Goal: Download file/media

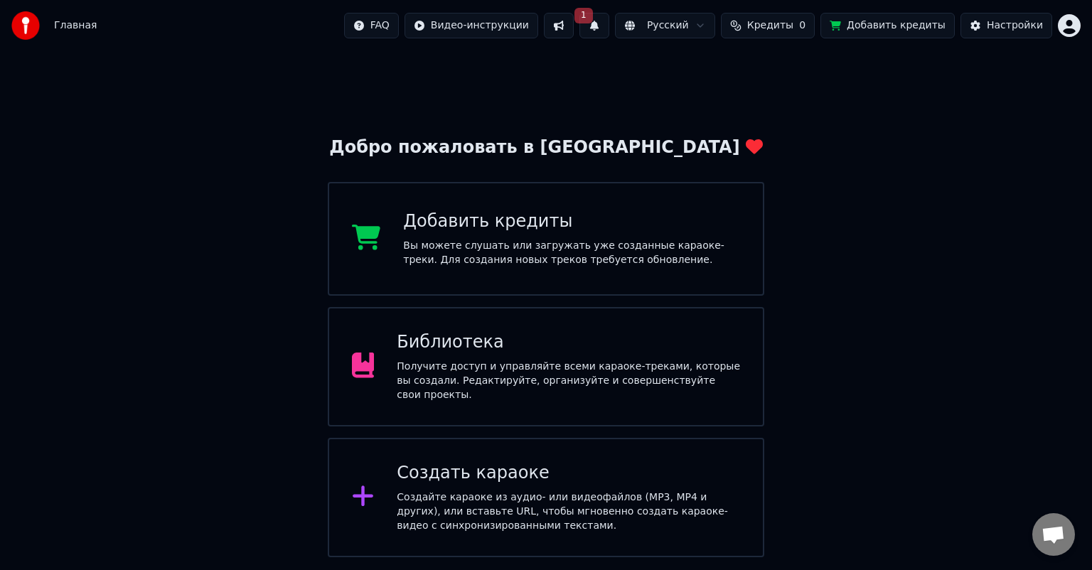
click at [609, 21] on button "1" at bounding box center [594, 26] width 30 height 26
click at [708, 70] on button "Обновить" at bounding box center [730, 71] width 75 height 26
click at [504, 375] on div "Получите доступ и управляйте всеми караоке-треками, которые вы создали. Редакти…" at bounding box center [568, 381] width 343 height 43
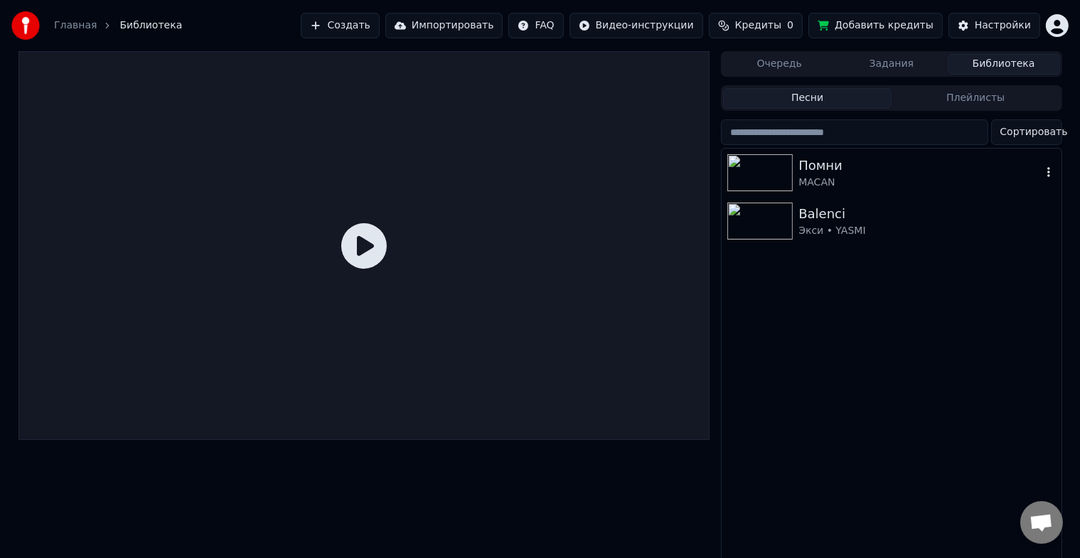
click at [754, 167] on img at bounding box center [759, 172] width 65 height 37
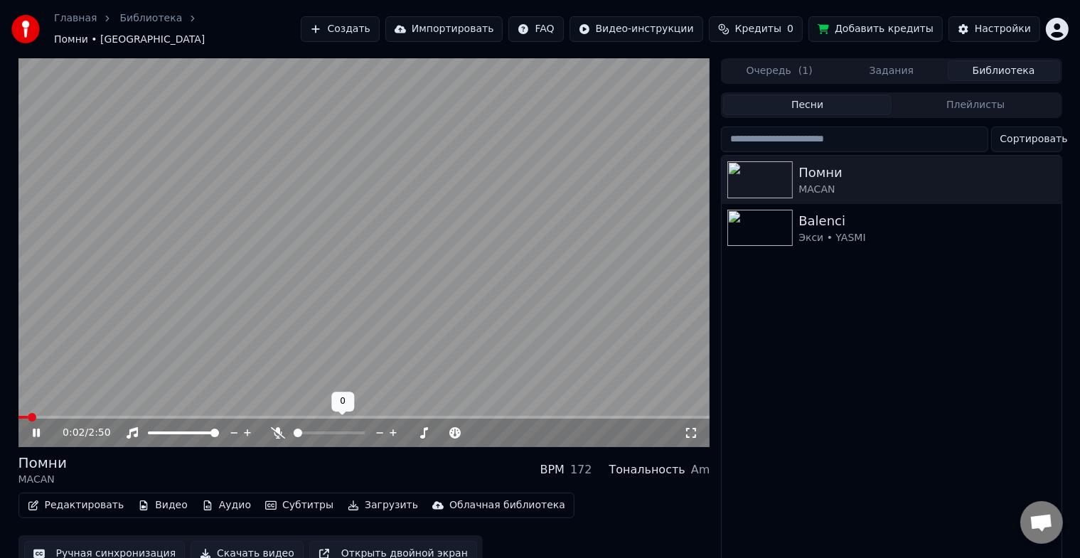
click at [306, 428] on div at bounding box center [342, 433] width 114 height 14
click at [294, 437] on span at bounding box center [298, 433] width 9 height 9
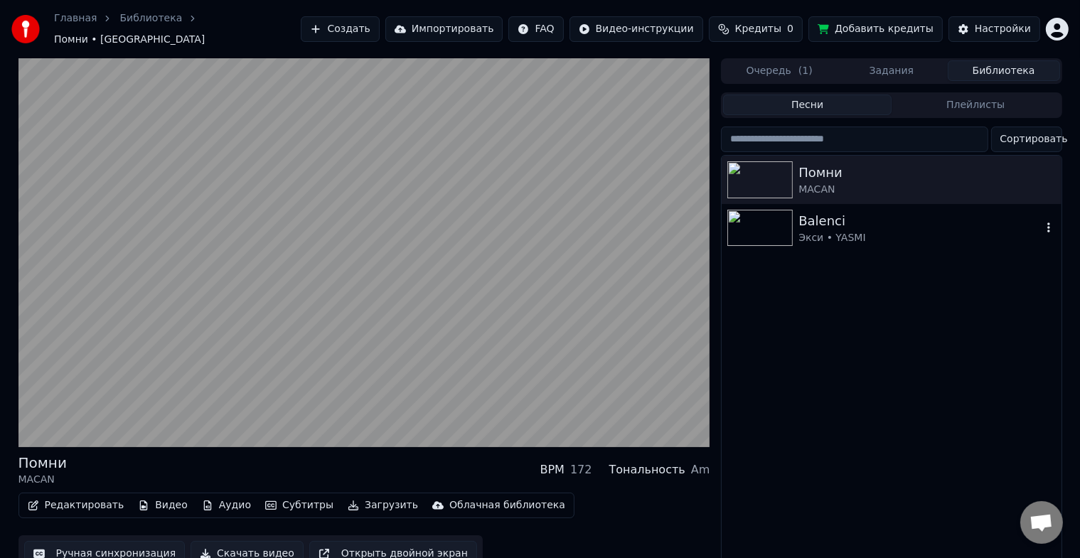
click at [761, 218] on img at bounding box center [759, 228] width 65 height 37
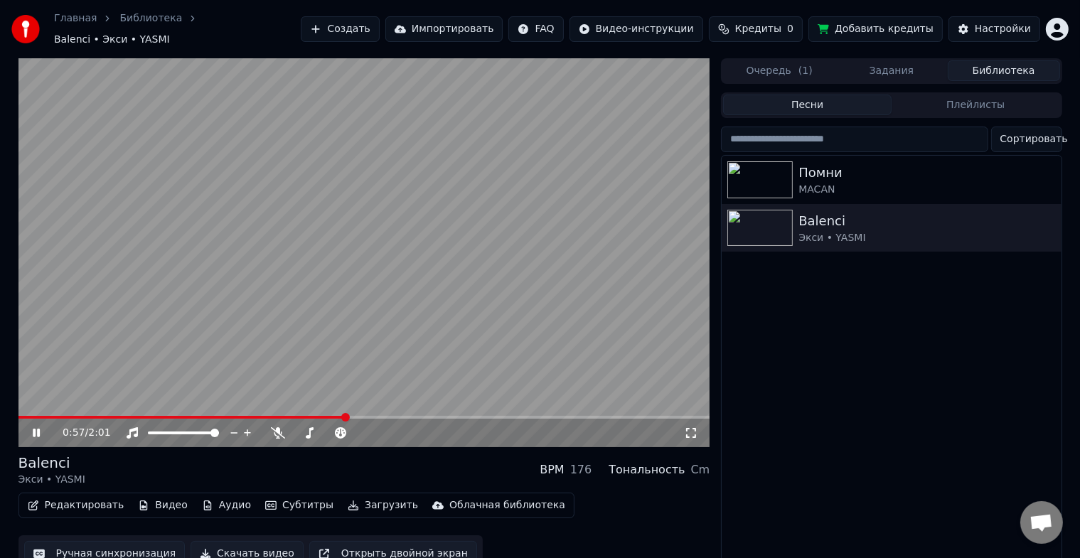
click at [434, 233] on video at bounding box center [364, 252] width 692 height 389
click at [299, 227] on video at bounding box center [364, 252] width 692 height 389
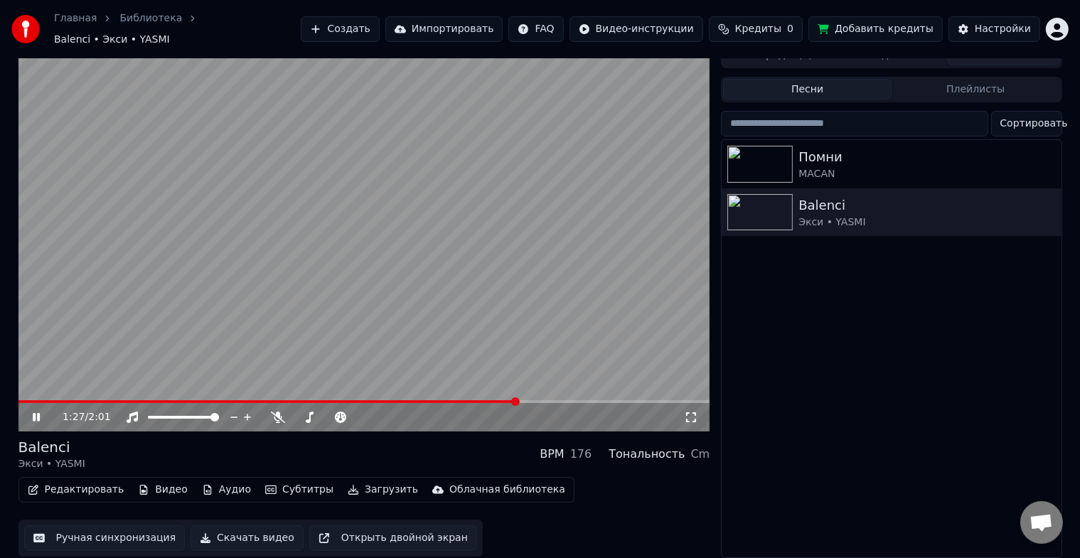
scroll to position [17, 0]
click at [291, 481] on button "Субтитры" at bounding box center [300, 490] width 80 height 20
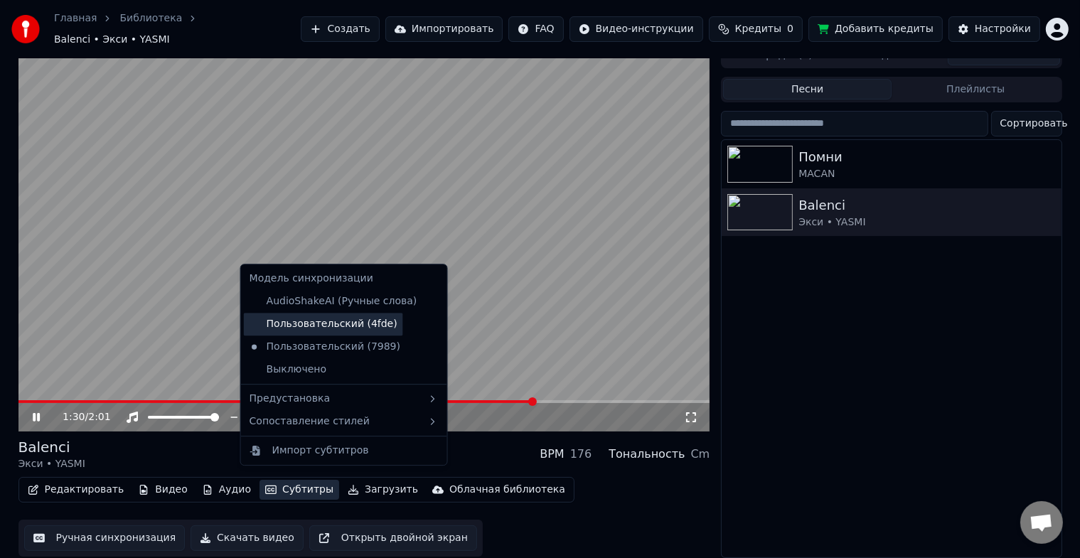
click at [331, 325] on div "Пользовательский (4fde)" at bounding box center [323, 324] width 159 height 23
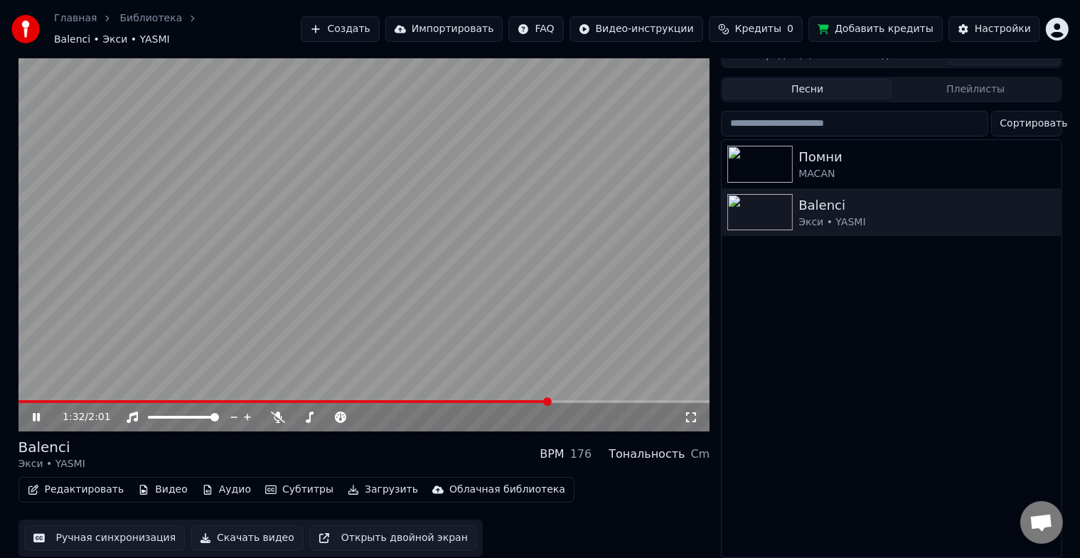
click at [282, 480] on button "Субтитры" at bounding box center [300, 490] width 80 height 20
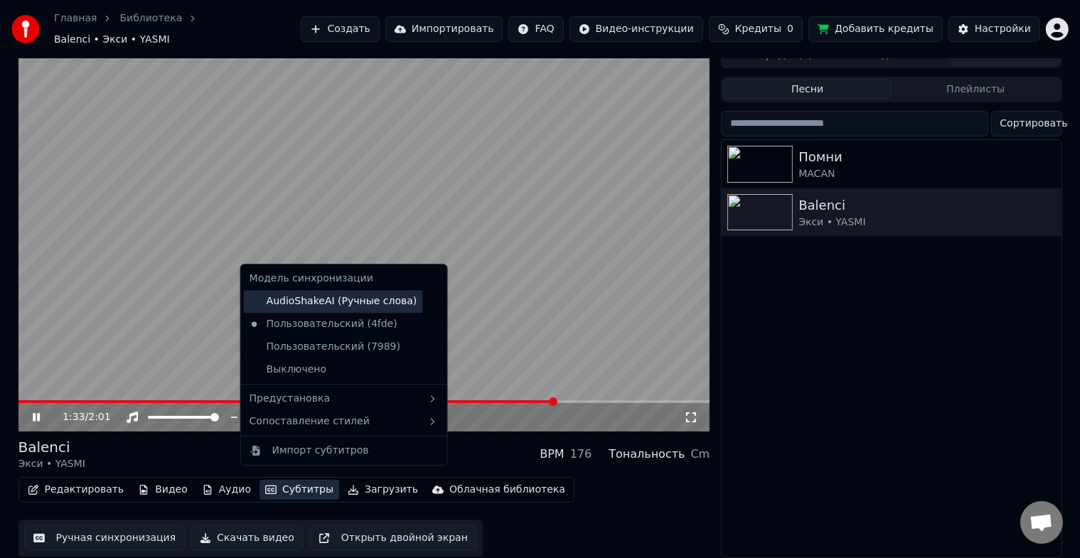
click at [321, 306] on div "AudioShakeAI (Ручные слова)" at bounding box center [333, 301] width 179 height 23
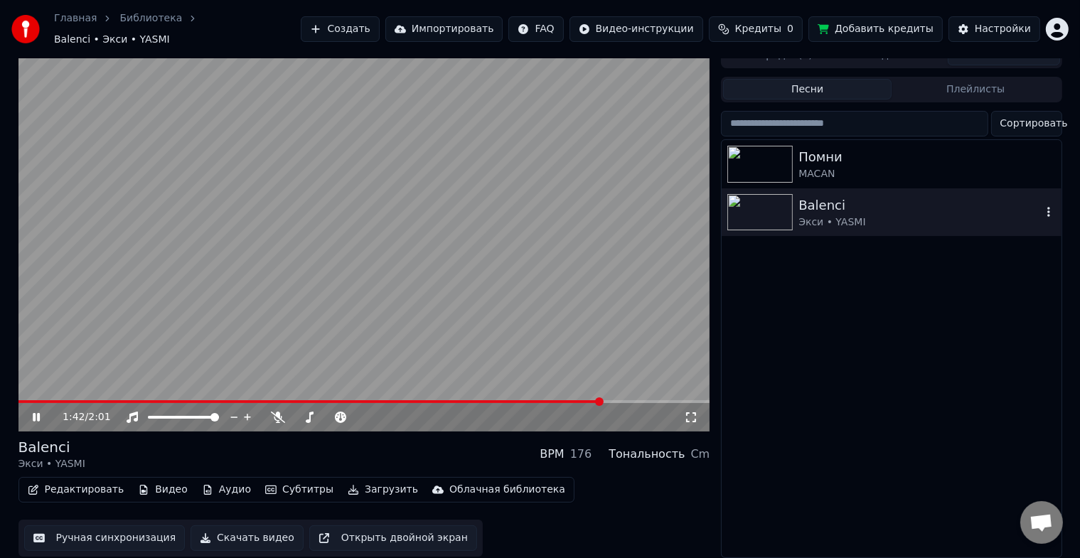
click at [1052, 206] on icon "button" at bounding box center [1049, 211] width 14 height 11
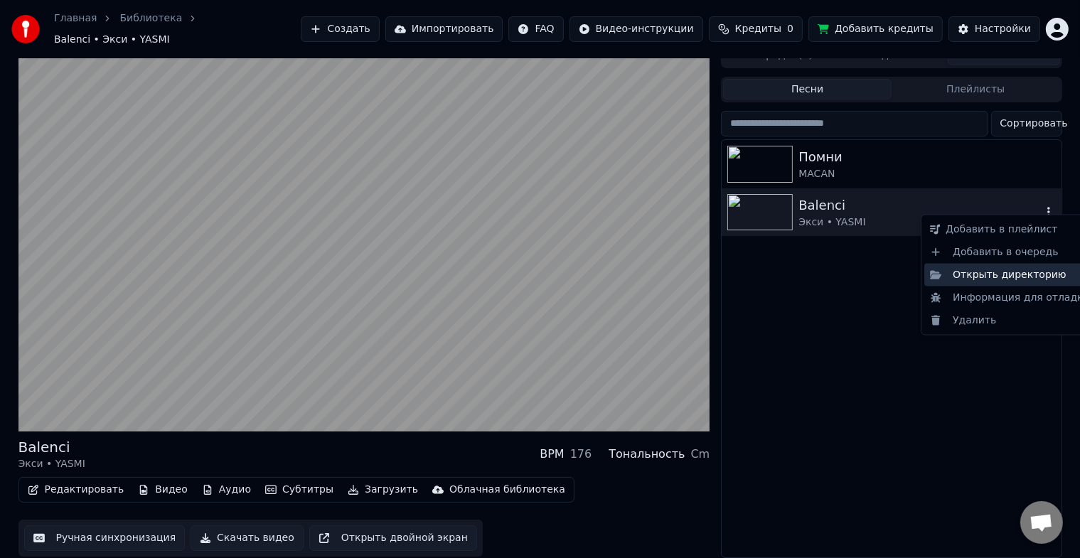
click at [989, 274] on div "Открыть директорию" at bounding box center [1009, 275] width 171 height 23
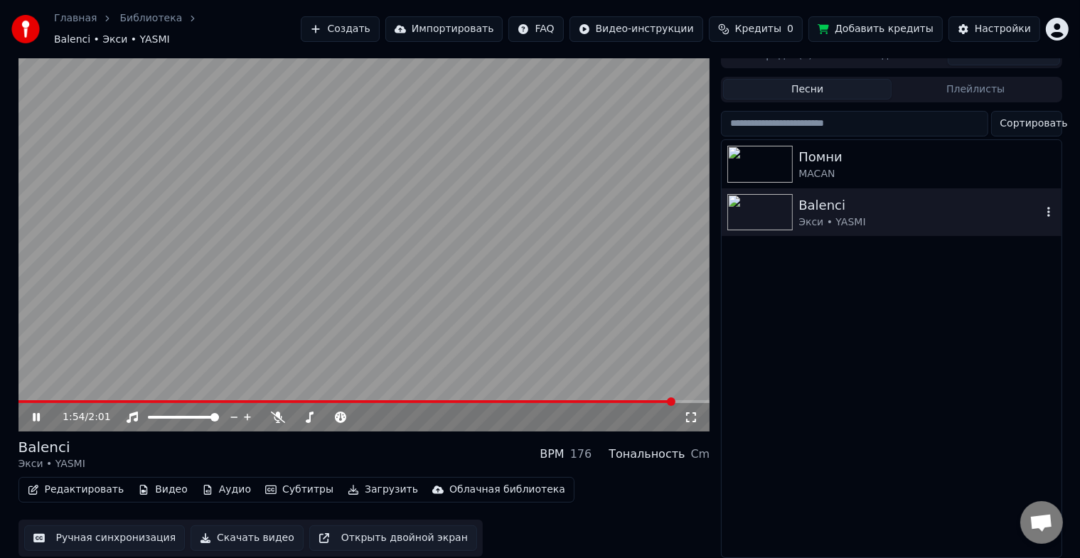
click at [33, 413] on icon at bounding box center [36, 417] width 7 height 9
click at [1048, 206] on icon "button" at bounding box center [1049, 211] width 14 height 11
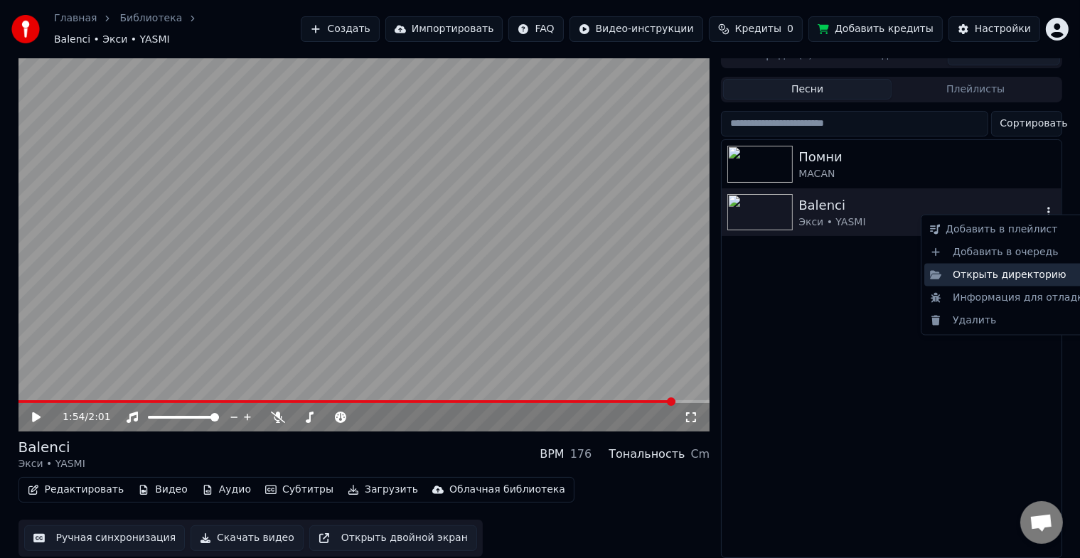
click at [1004, 279] on div "Открыть директорию" at bounding box center [1009, 275] width 171 height 23
click at [1045, 206] on icon "button" at bounding box center [1049, 211] width 14 height 11
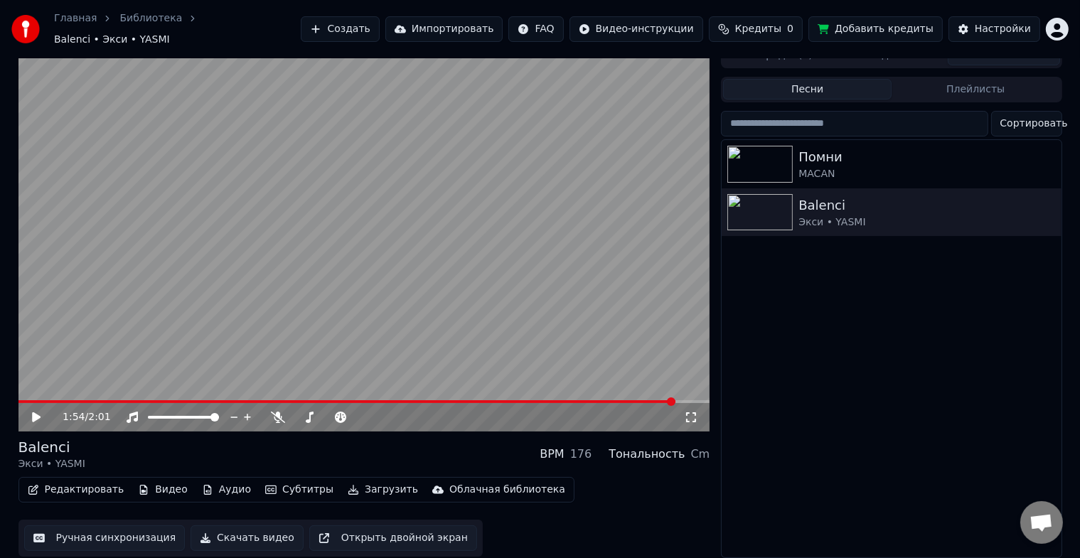
click at [657, 477] on div "Редактировать Видео Аудио Субтитры Загрузить Облачная библиотека Ручная синхрон…" at bounding box center [364, 517] width 692 height 80
click at [235, 534] on button "Скачать видео" at bounding box center [247, 538] width 113 height 26
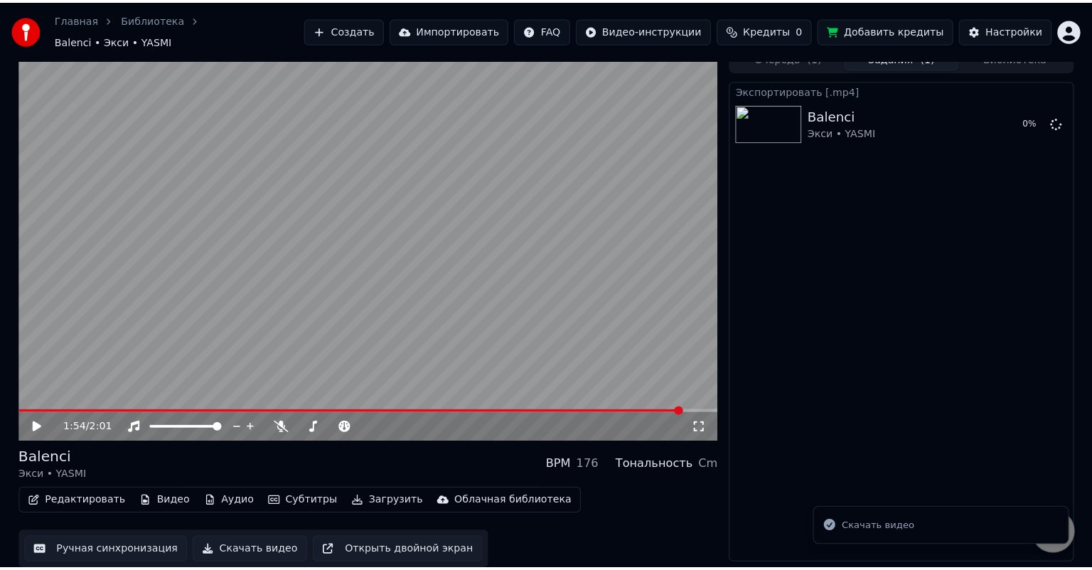
scroll to position [0, 0]
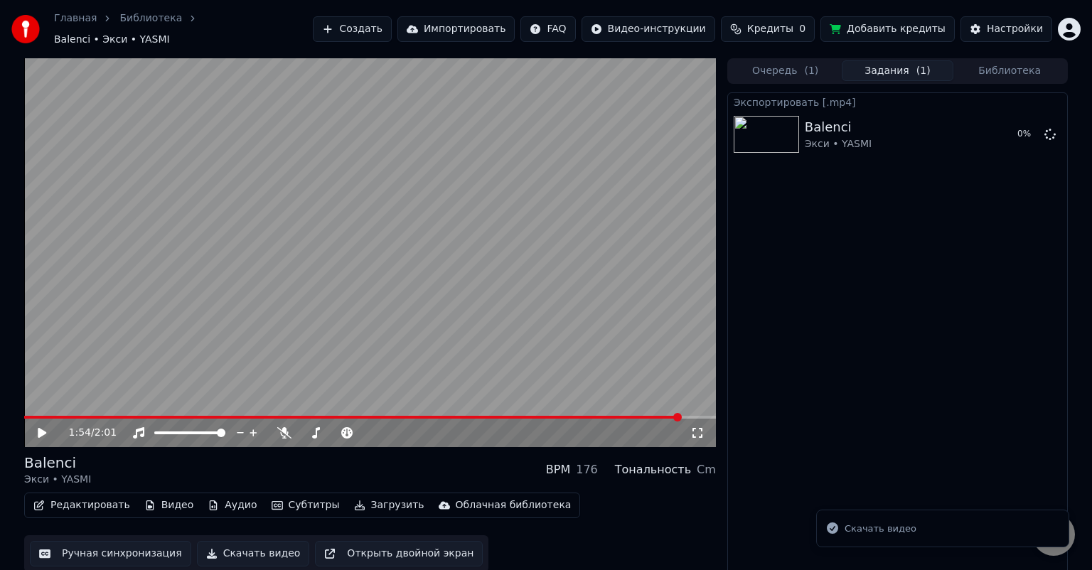
click at [245, 548] on button "Скачать видео" at bounding box center [253, 554] width 113 height 26
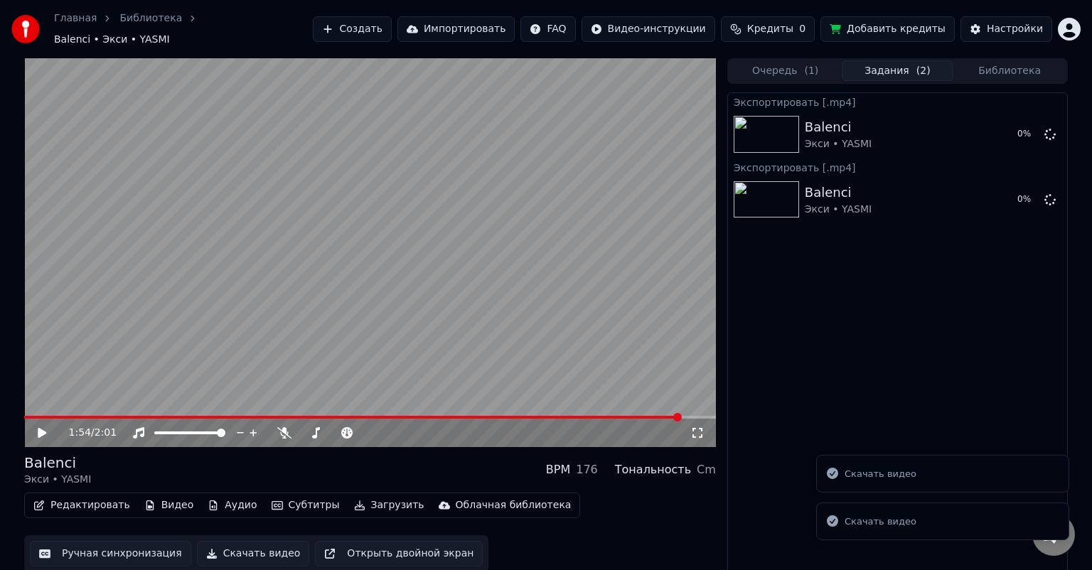
click at [917, 475] on li "Скачать видео" at bounding box center [942, 474] width 253 height 38
click at [1050, 193] on icon at bounding box center [1050, 198] width 11 height 11
click at [1049, 193] on icon at bounding box center [1050, 198] width 11 height 11
click at [1050, 194] on icon at bounding box center [1050, 198] width 11 height 11
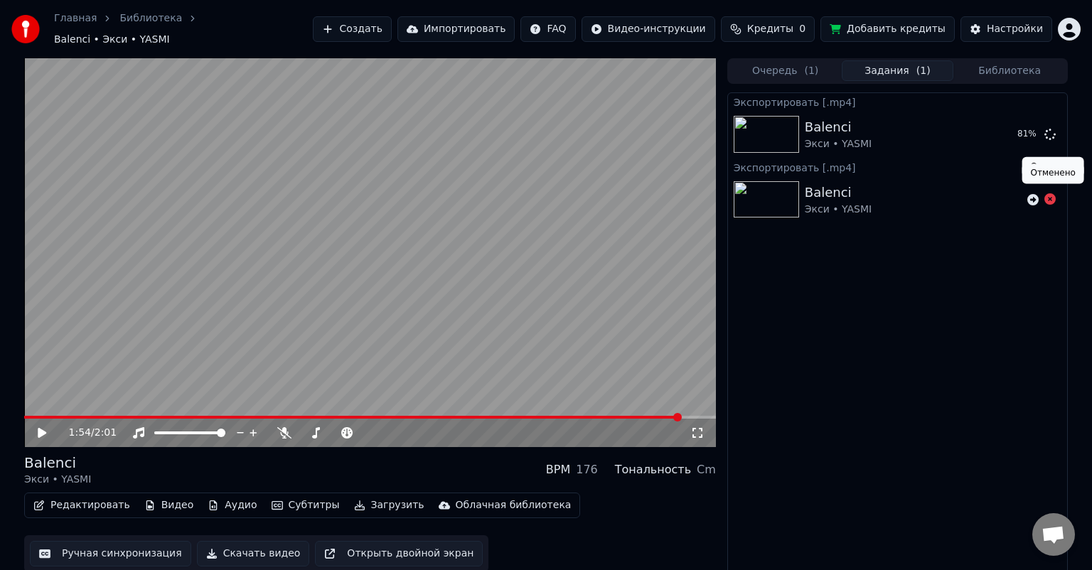
click at [1049, 193] on icon at bounding box center [1050, 198] width 11 height 11
click at [1010, 129] on button "Показать" at bounding box center [1002, 135] width 73 height 26
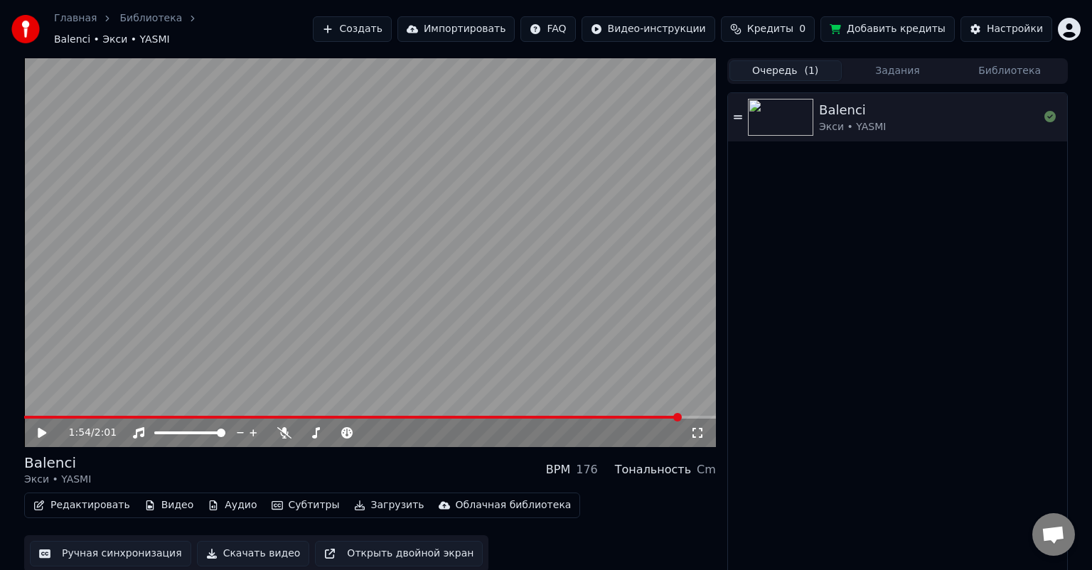
click at [809, 64] on span "( 1 )" at bounding box center [811, 71] width 14 height 14
click at [1049, 111] on icon at bounding box center [1050, 116] width 11 height 11
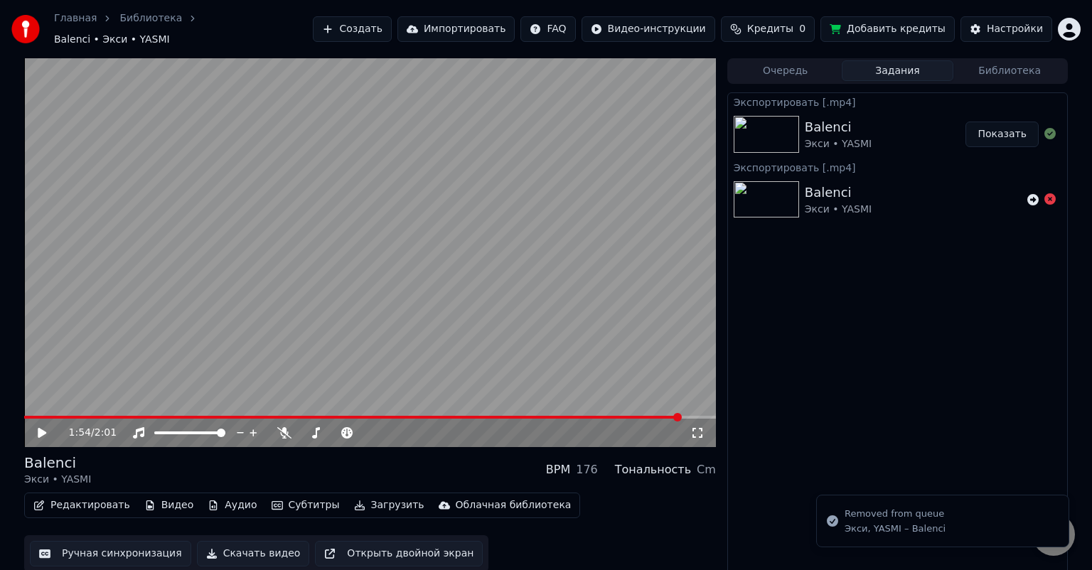
click at [890, 63] on button "Задания" at bounding box center [898, 70] width 112 height 21
click at [1005, 70] on button "Библиотека" at bounding box center [1010, 70] width 112 height 21
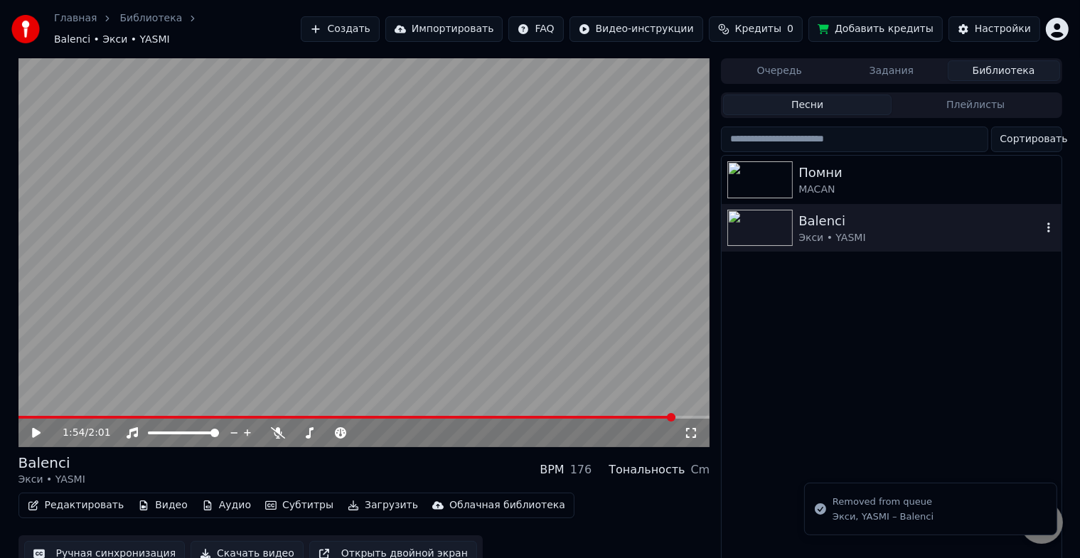
click at [1044, 220] on button "button" at bounding box center [1049, 228] width 14 height 17
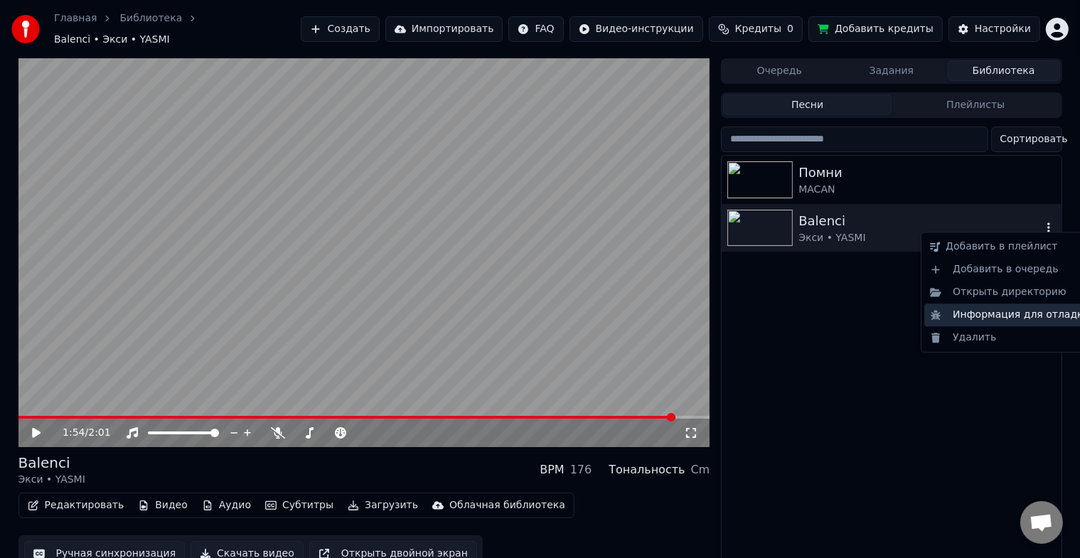
click at [1001, 316] on div "Информация для отладки" at bounding box center [1009, 315] width 171 height 23
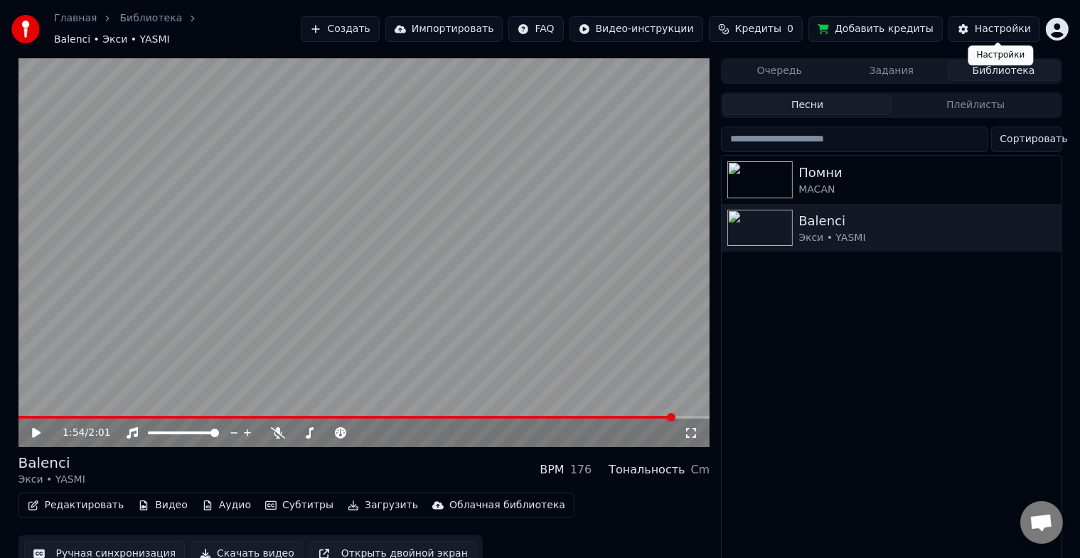
click at [1020, 22] on div "Настройки" at bounding box center [1003, 29] width 56 height 14
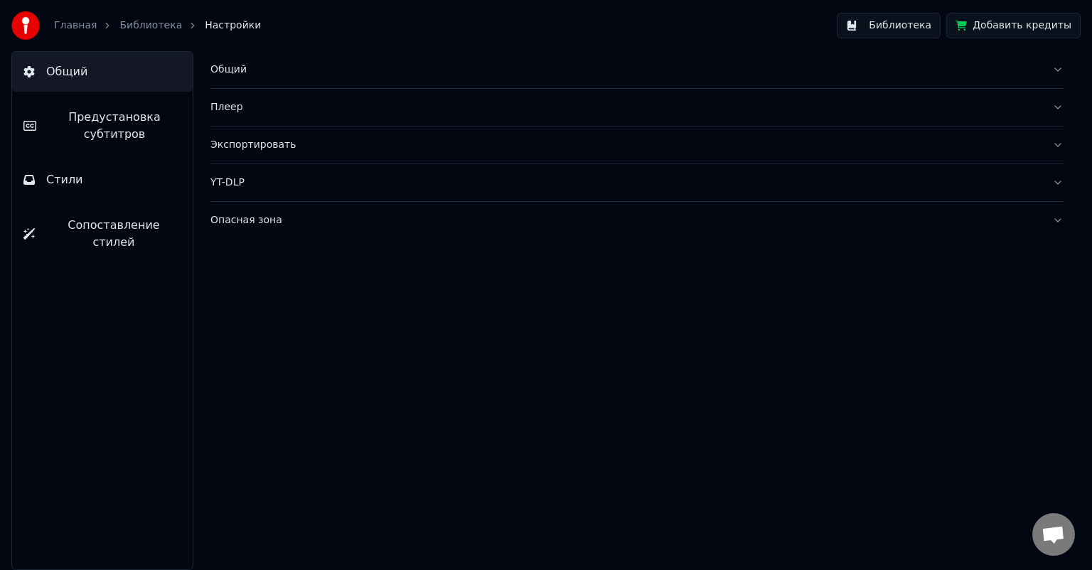
click at [25, 24] on img at bounding box center [25, 25] width 28 height 28
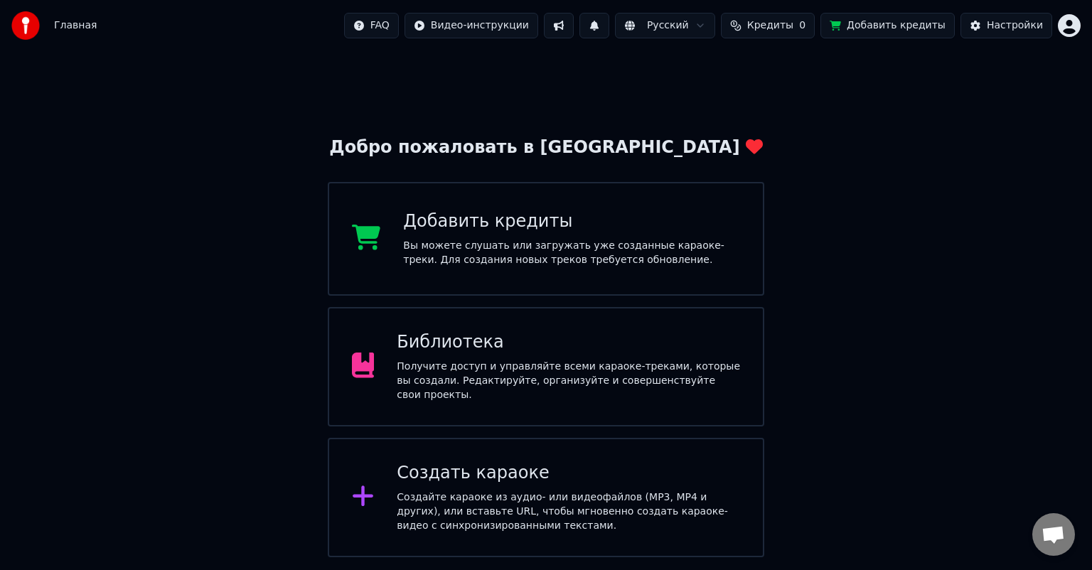
click at [523, 380] on div "Получите доступ и управляйте всеми караоке-треками, которые вы создали. Редакти…" at bounding box center [568, 381] width 343 height 43
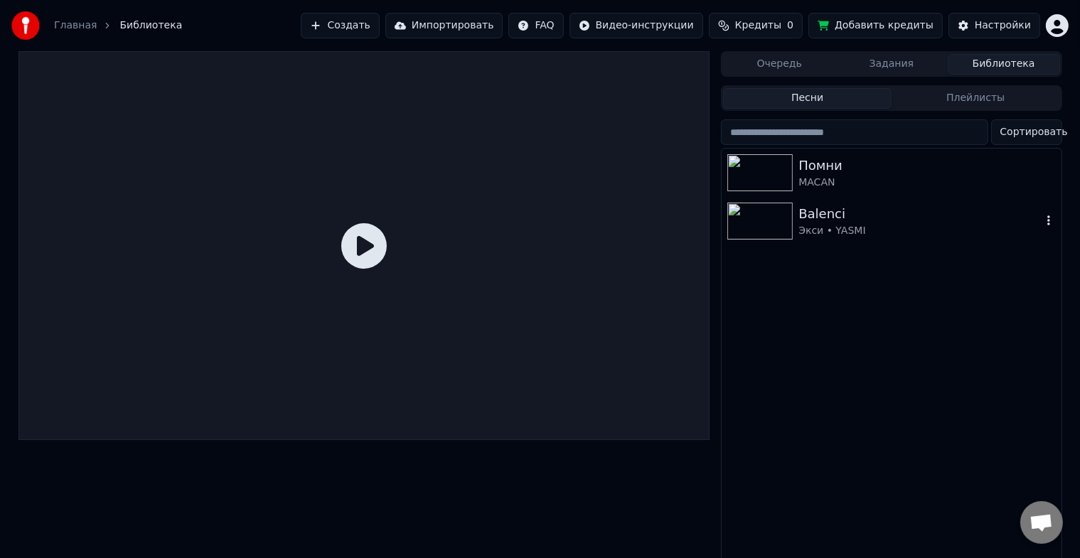
click at [858, 230] on div "Экси • YASMI" at bounding box center [919, 231] width 242 height 14
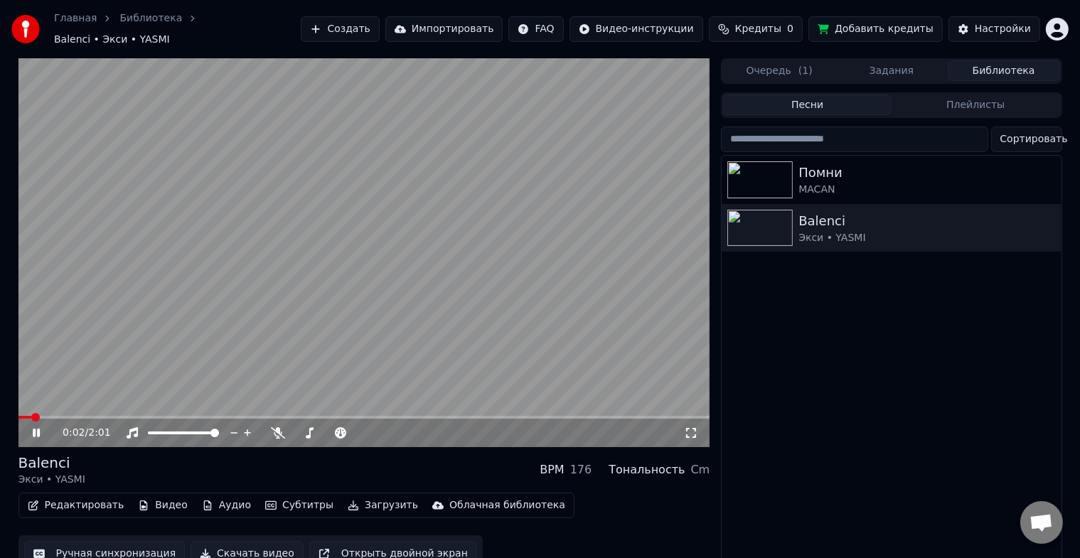
click at [247, 556] on button "Скачать видео" at bounding box center [247, 554] width 113 height 26
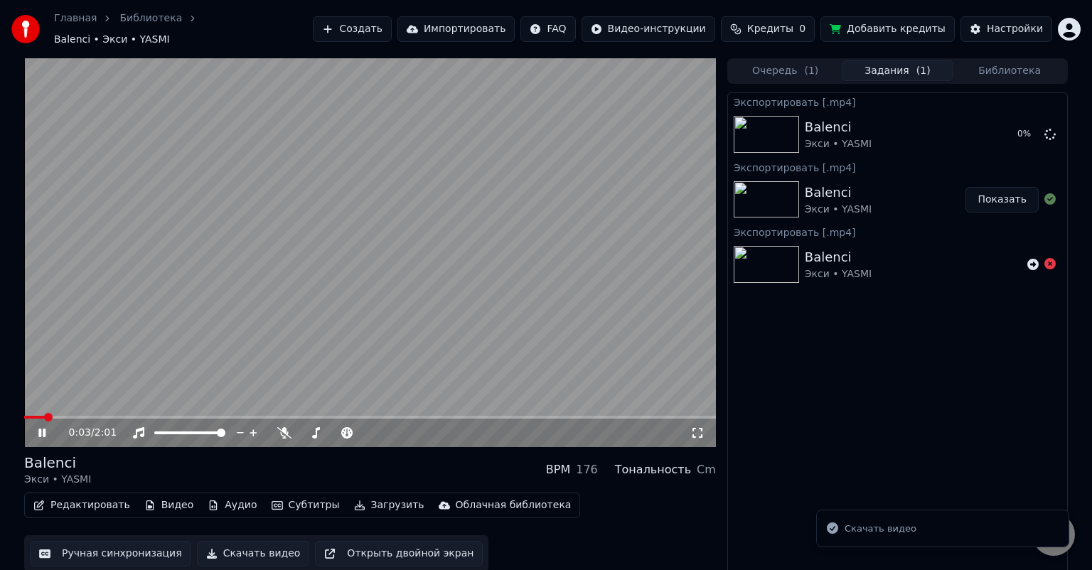
click at [245, 547] on button "Скачать видео" at bounding box center [253, 554] width 113 height 26
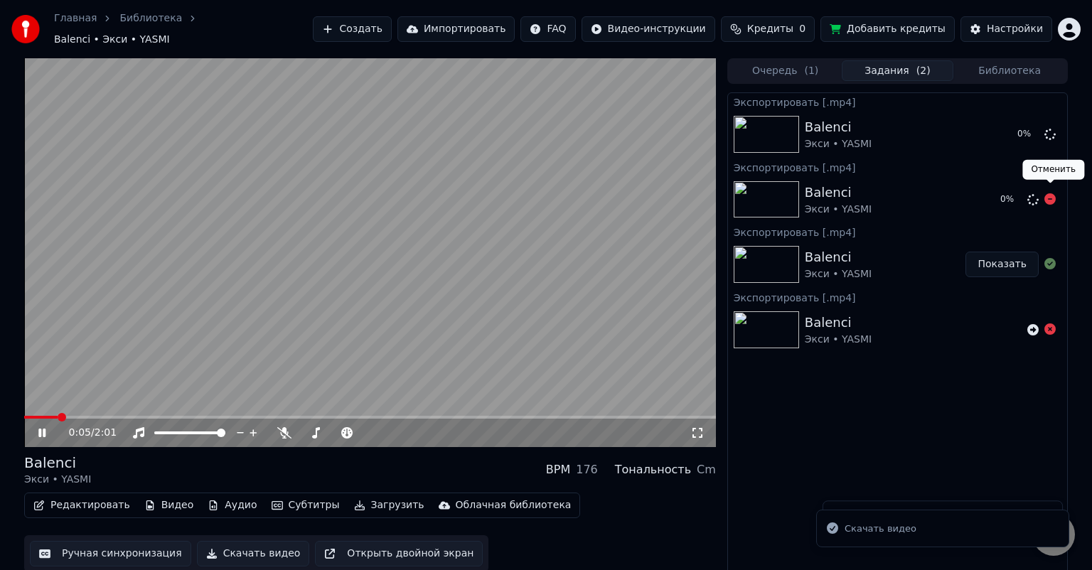
click at [1047, 193] on icon at bounding box center [1050, 198] width 11 height 11
click at [1050, 193] on icon at bounding box center [1050, 198] width 11 height 11
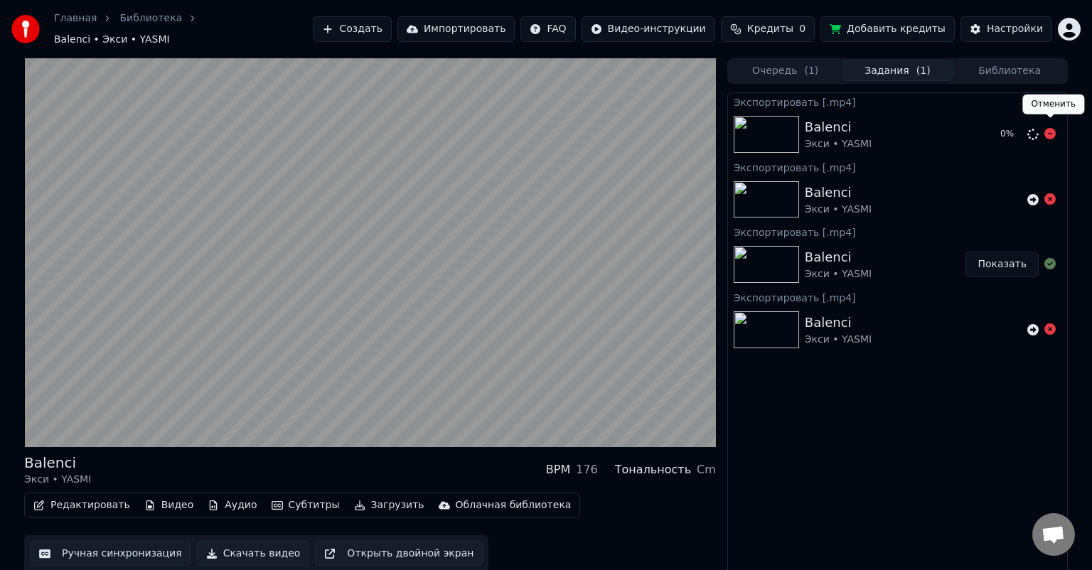
click at [1054, 131] on icon at bounding box center [1050, 133] width 11 height 11
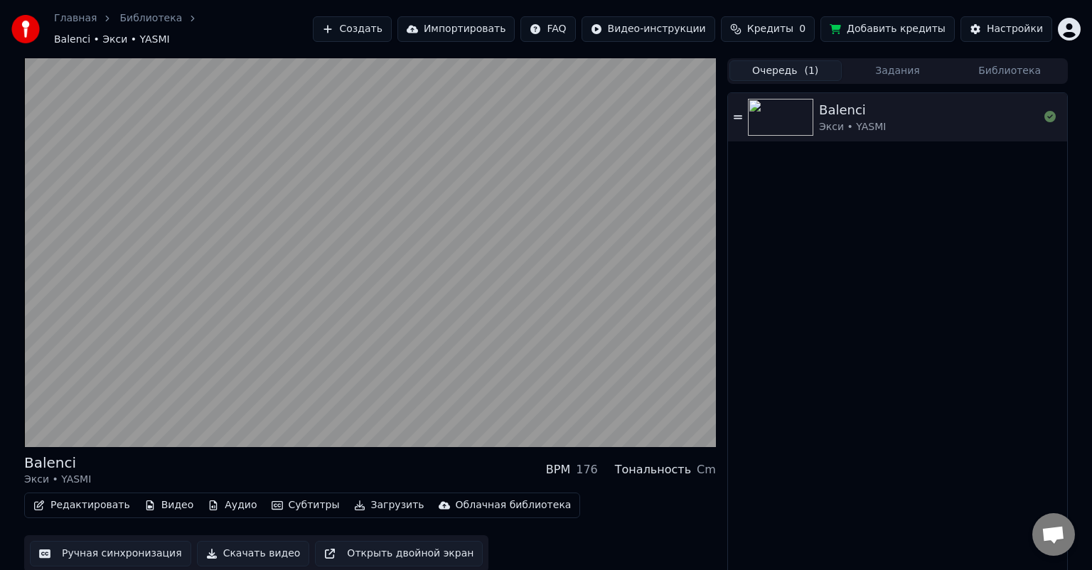
click at [797, 60] on button "Очередь ( 1 )" at bounding box center [786, 70] width 112 height 21
click at [1049, 111] on icon at bounding box center [1050, 116] width 11 height 11
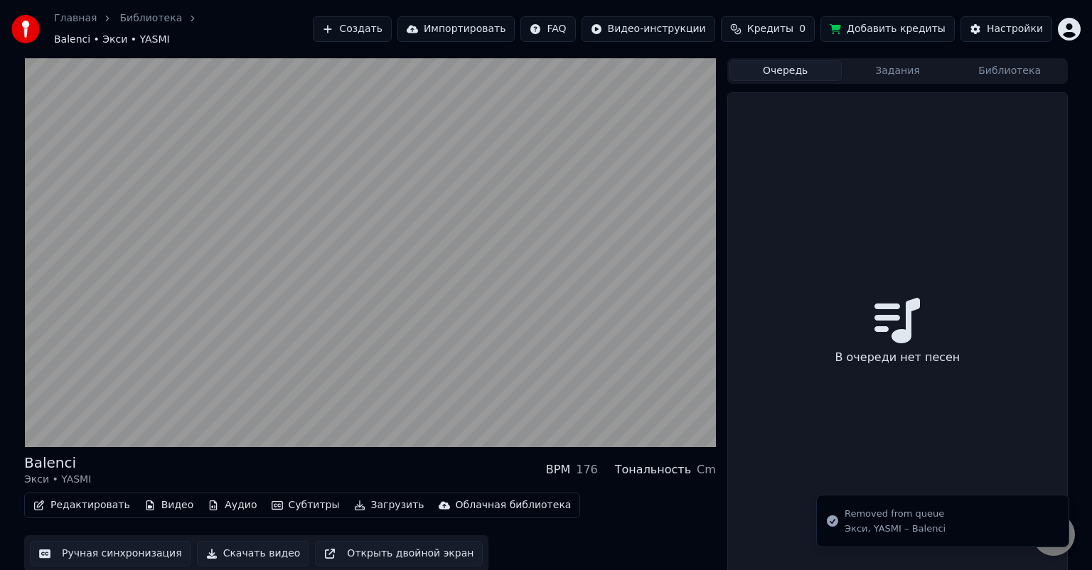
click at [893, 60] on button "Задания" at bounding box center [898, 70] width 112 height 21
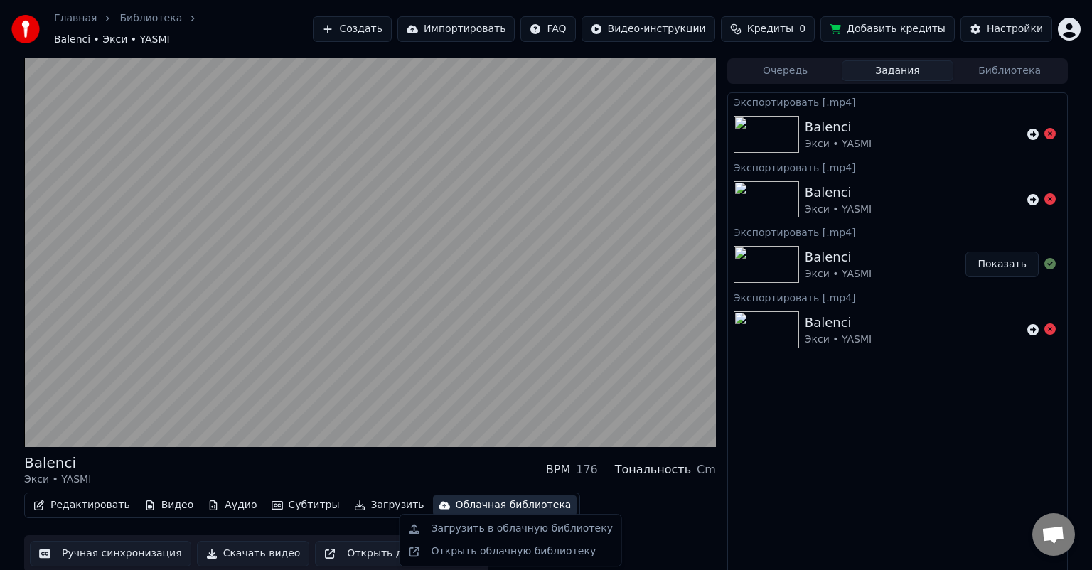
click at [481, 499] on div "Облачная библиотека" at bounding box center [514, 505] width 116 height 14
click at [493, 555] on div "Открыть облачную библиотеку" at bounding box center [514, 552] width 165 height 14
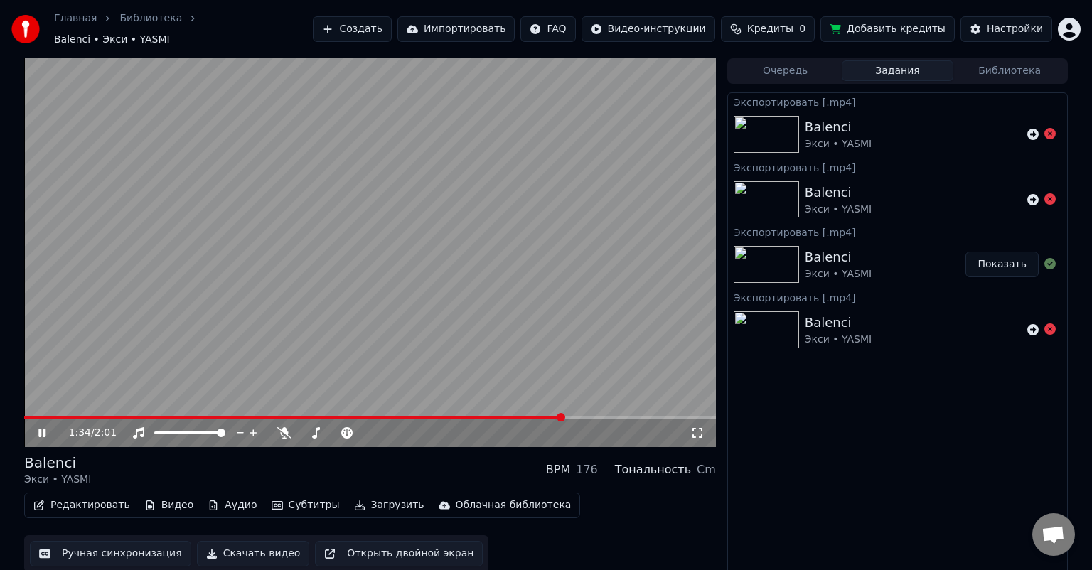
click at [48, 407] on video at bounding box center [370, 252] width 692 height 389
click at [46, 408] on video at bounding box center [370, 252] width 692 height 389
click at [24, 416] on span at bounding box center [24, 417] width 0 height 3
click at [781, 60] on button "Очередь" at bounding box center [786, 70] width 112 height 21
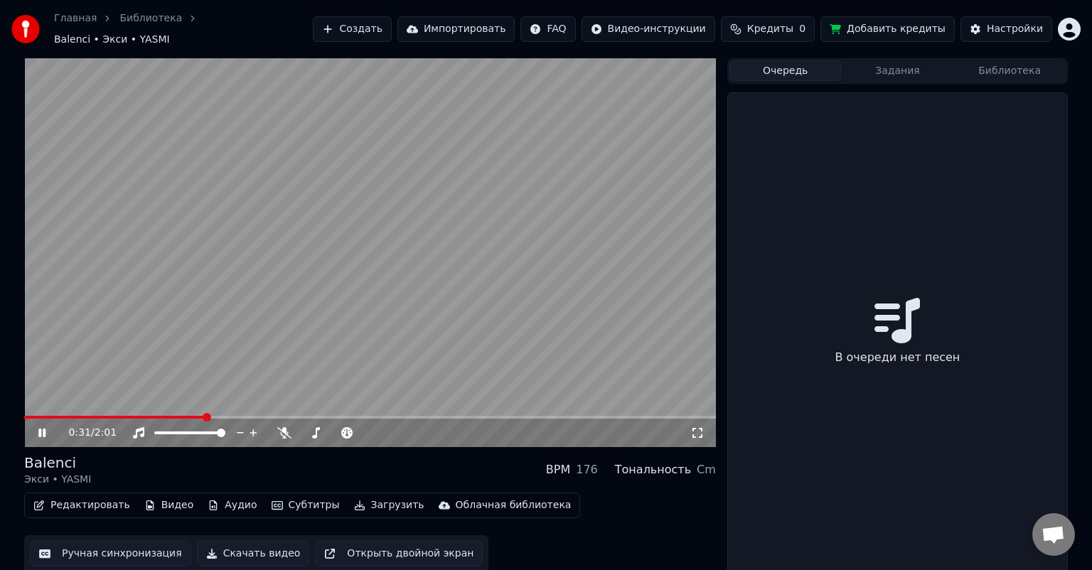
click at [515, 237] on video at bounding box center [370, 252] width 692 height 389
